Goal: Information Seeking & Learning: Learn about a topic

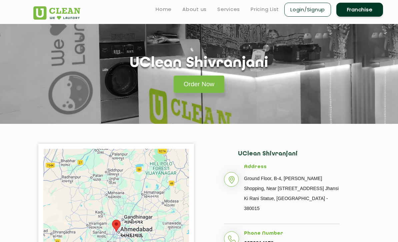
click at [268, 6] on link "Pricing List" at bounding box center [265, 9] width 28 height 8
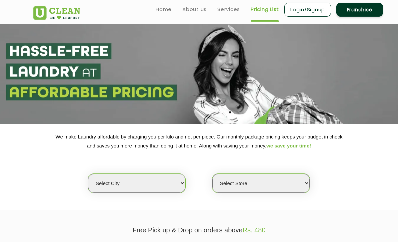
click at [153, 182] on select "Select city [GEOGRAPHIC_DATA] [GEOGRAPHIC_DATA] [GEOGRAPHIC_DATA] [GEOGRAPHIC_D…" at bounding box center [136, 183] width 97 height 19
select select "12"
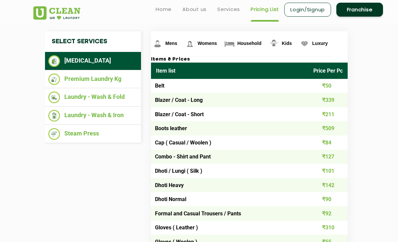
scroll to position [210, 0]
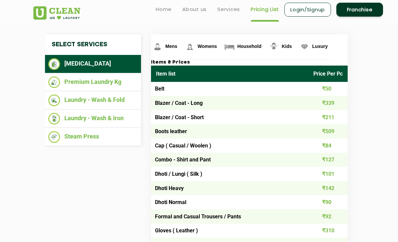
click at [189, 105] on td "Blazer / Coat - Long" at bounding box center [229, 103] width 157 height 14
click at [257, 120] on td "Blazer / Coat - Short" at bounding box center [229, 117] width 157 height 14
click at [122, 114] on li "Laundry - Wash & Iron" at bounding box center [92, 119] width 89 height 12
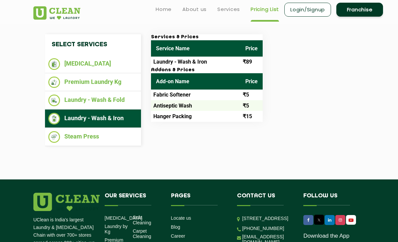
click at [103, 139] on li "Steam Press" at bounding box center [92, 137] width 89 height 12
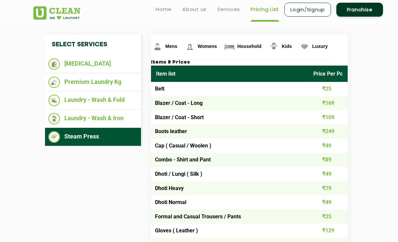
click at [110, 98] on li "Laundry - Wash & Fold" at bounding box center [92, 101] width 89 height 12
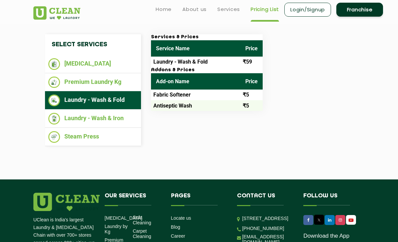
click at [112, 113] on li "Laundry - Wash & Iron" at bounding box center [92, 119] width 89 height 12
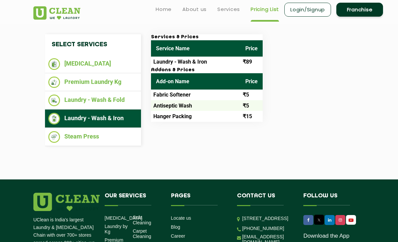
click at [112, 77] on li "Premium Laundry Kg" at bounding box center [92, 83] width 89 height 12
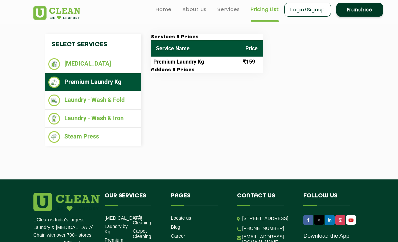
click at [172, 69] on h3 "Addons & Prices" at bounding box center [207, 70] width 112 height 6
click at [171, 69] on h3 "Addons & Prices" at bounding box center [207, 70] width 112 height 6
click at [168, 64] on td "Premium Laundry Kg" at bounding box center [195, 62] width 89 height 11
click at [114, 66] on li "[MEDICAL_DATA]" at bounding box center [92, 64] width 89 height 12
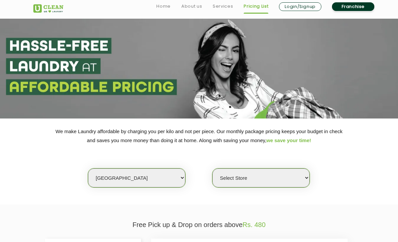
scroll to position [156, 0]
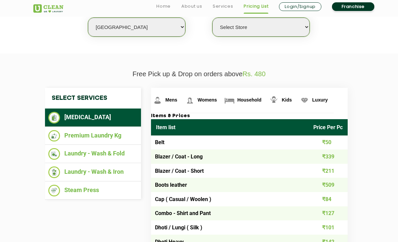
click at [271, 25] on select "Select Store UClean Shivranjani" at bounding box center [260, 27] width 97 height 19
select select "25"
